Goal: Navigation & Orientation: Find specific page/section

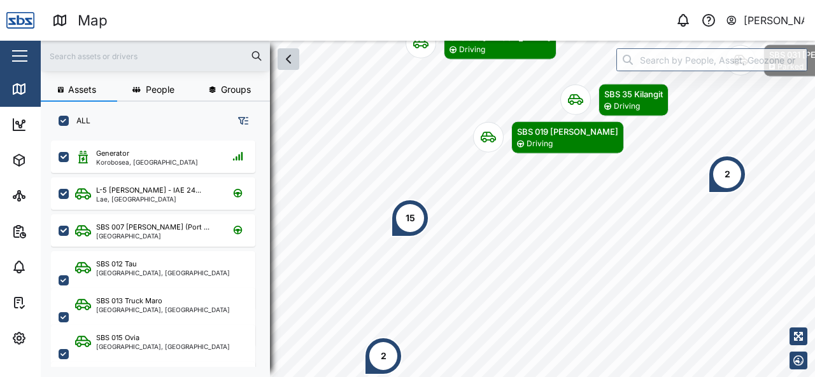
click at [297, 66] on button "button" at bounding box center [288, 59] width 22 height 22
